Goal: Task Accomplishment & Management: Manage account settings

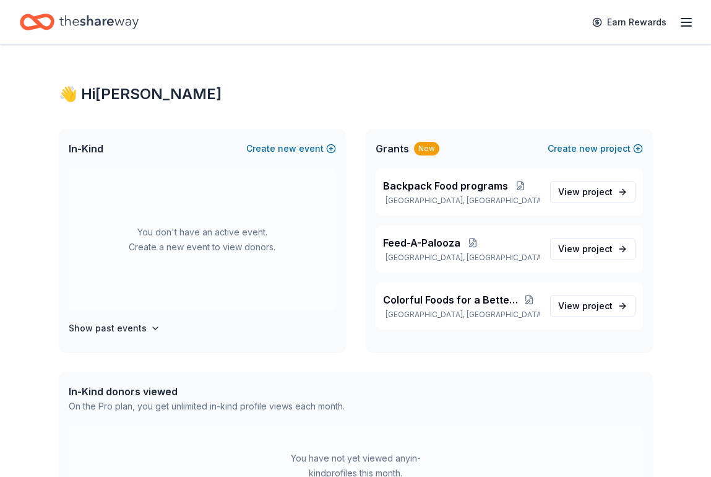
click at [689, 23] on icon "button" at bounding box center [686, 22] width 15 height 15
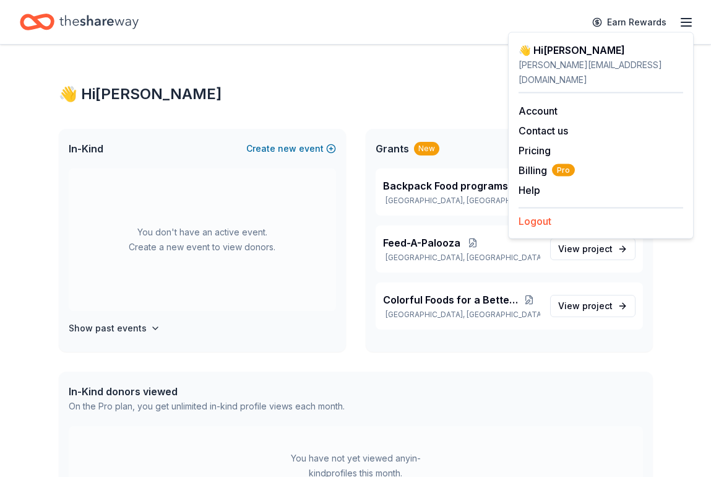
click at [544, 214] on button "Logout" at bounding box center [535, 221] width 33 height 15
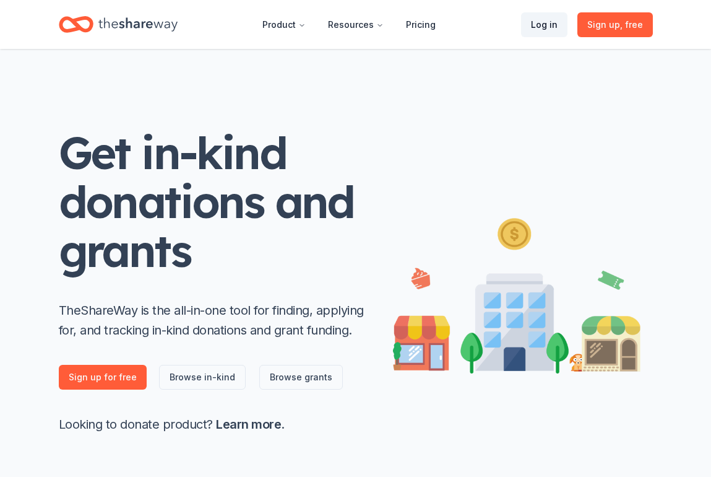
click at [550, 22] on link "Log in" at bounding box center [544, 24] width 46 height 25
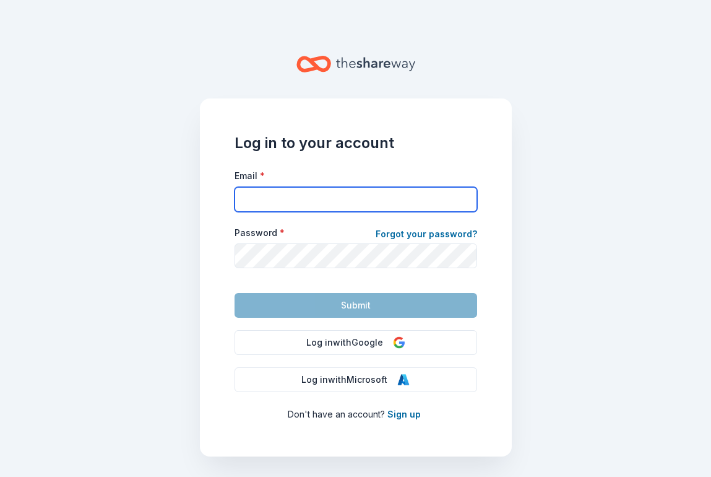
click at [262, 203] on input "Email *" at bounding box center [356, 199] width 243 height 25
click at [315, 201] on input "Email *" at bounding box center [356, 199] width 243 height 25
type input "[PERSON_NAME][EMAIL_ADDRESS][DOMAIN_NAME]"
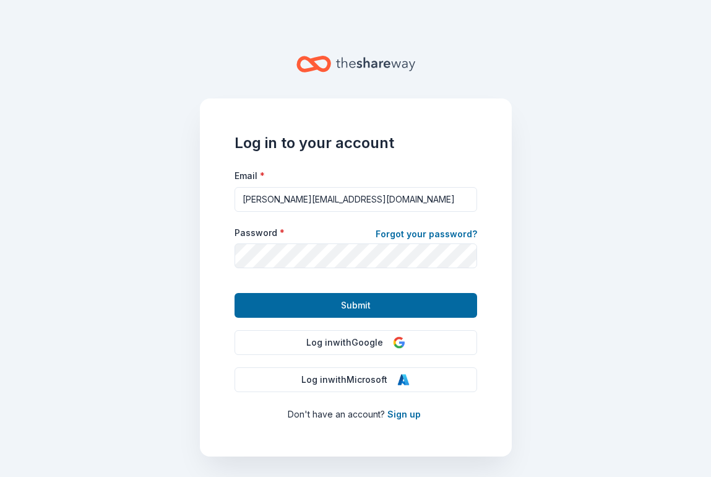
click at [575, 305] on main "Log in to your account Email * [PERSON_NAME][EMAIL_ADDRESS][DOMAIN_NAME] Passwo…" at bounding box center [355, 238] width 711 height 477
